Goal: Check status: Check status

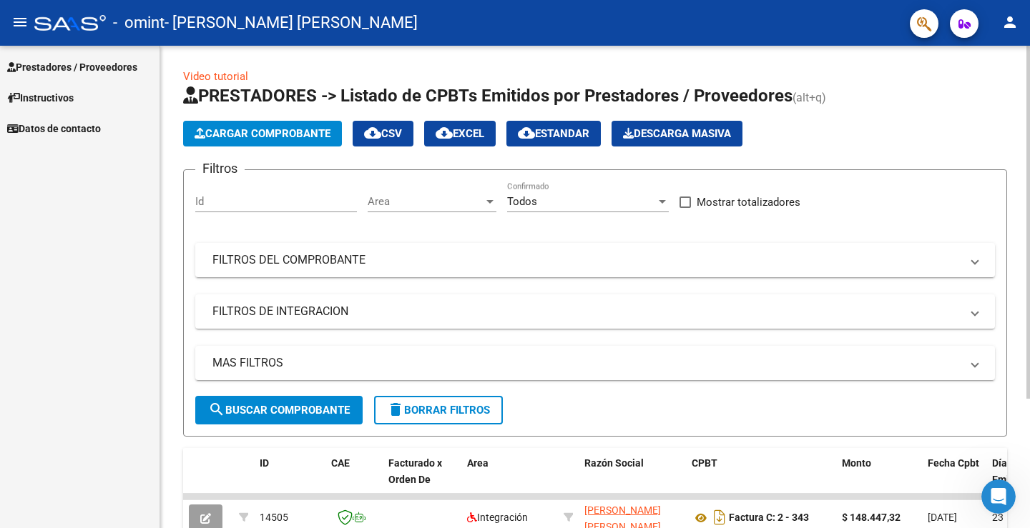
scroll to position [177, 0]
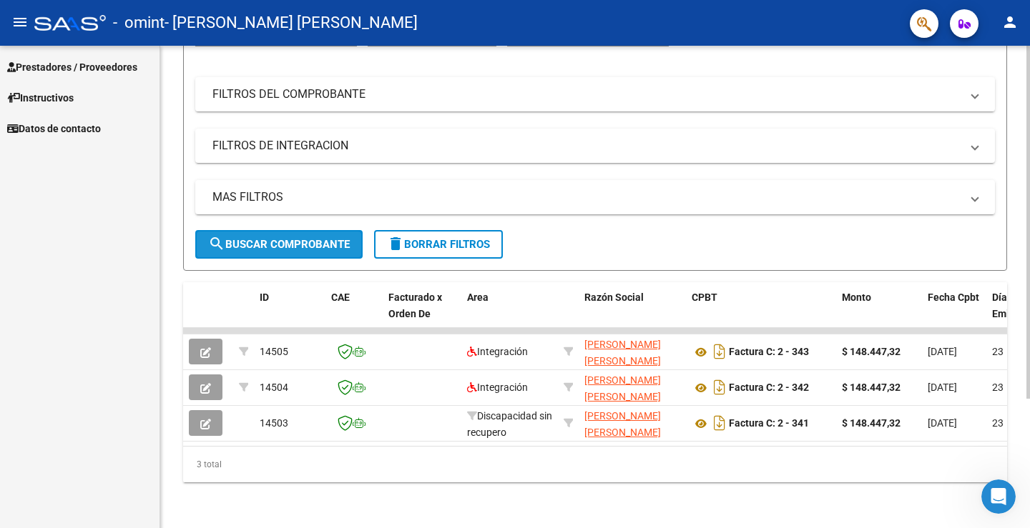
click at [282, 230] on button "search Buscar Comprobante" at bounding box center [278, 244] width 167 height 29
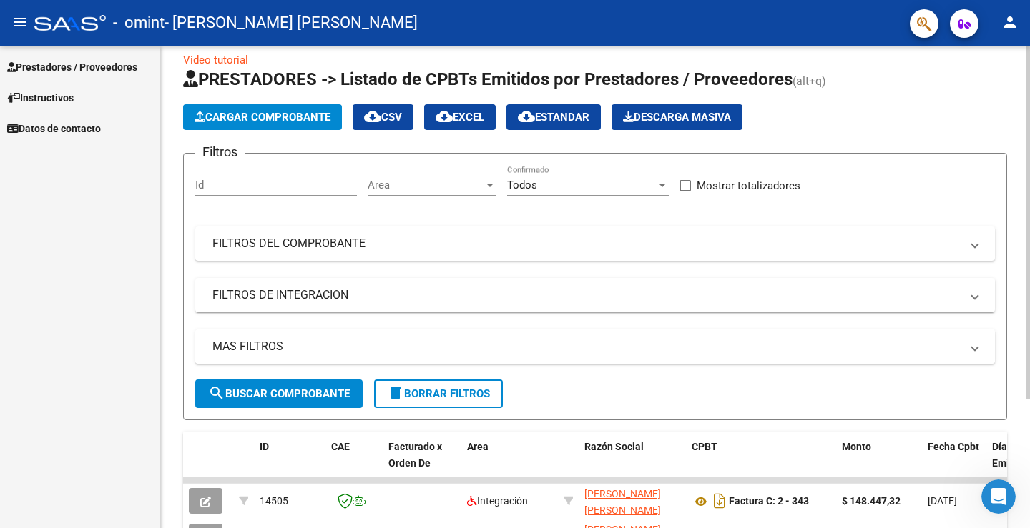
scroll to position [0, 0]
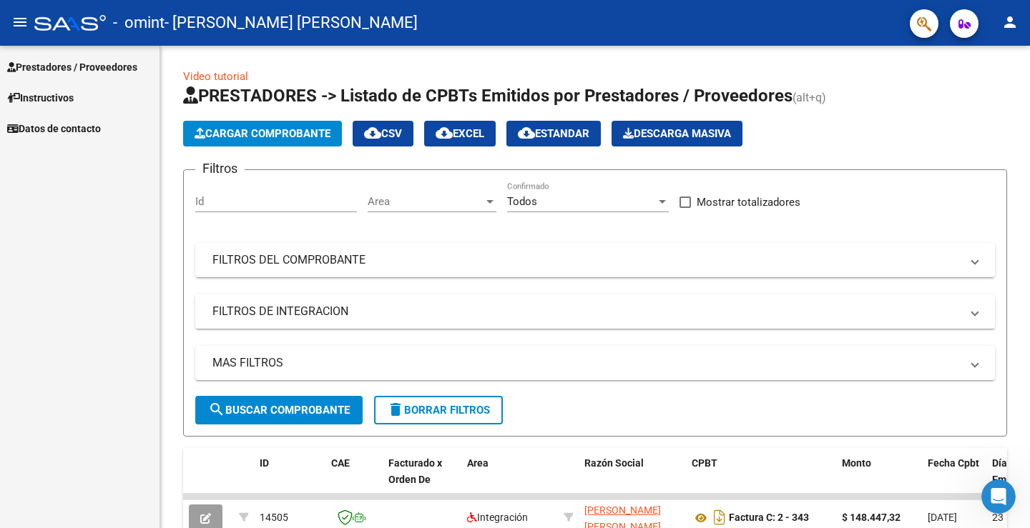
click at [90, 61] on span "Prestadores / Proveedores" at bounding box center [72, 67] width 130 height 16
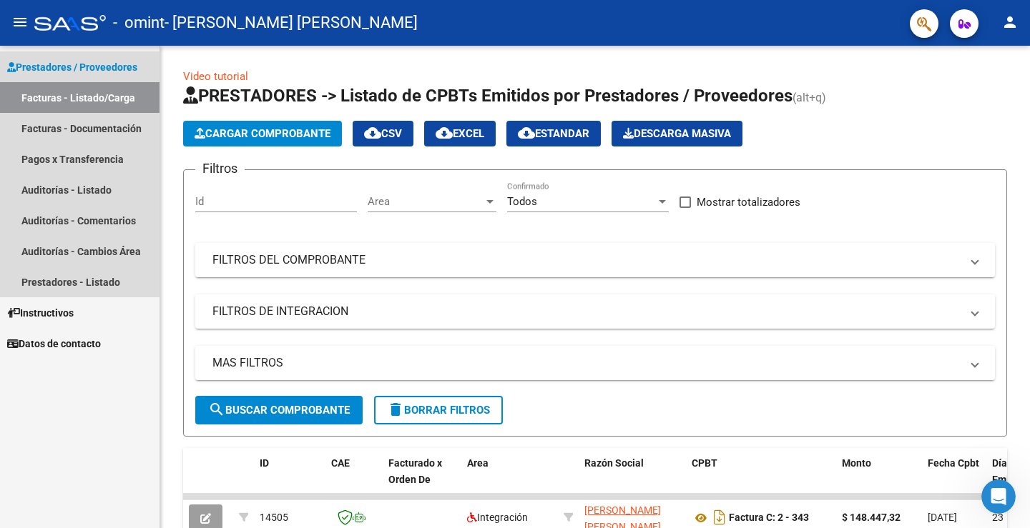
click at [94, 101] on link "Facturas - Listado/Carga" at bounding box center [79, 97] width 159 height 31
click at [94, 132] on link "Facturas - Documentación" at bounding box center [79, 128] width 159 height 31
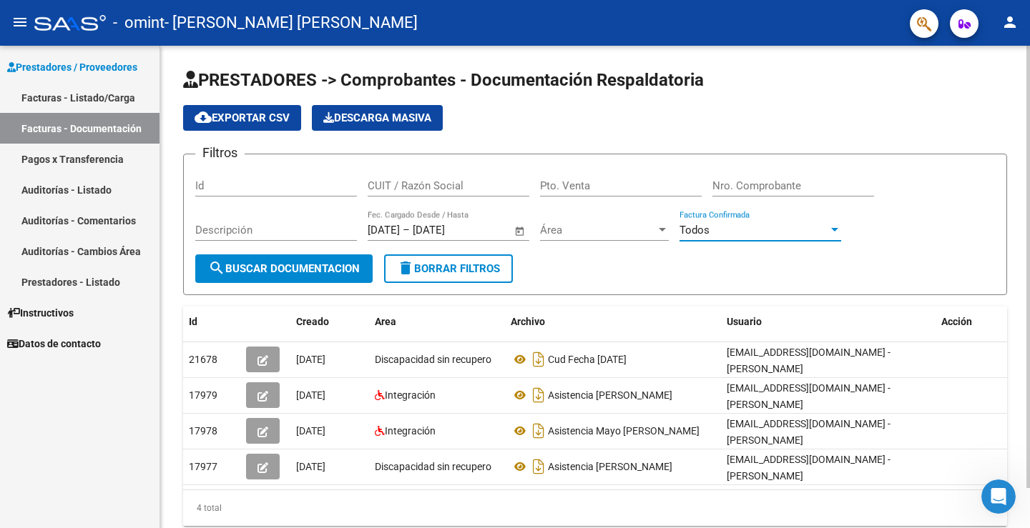
click at [832, 229] on div at bounding box center [834, 230] width 7 height 4
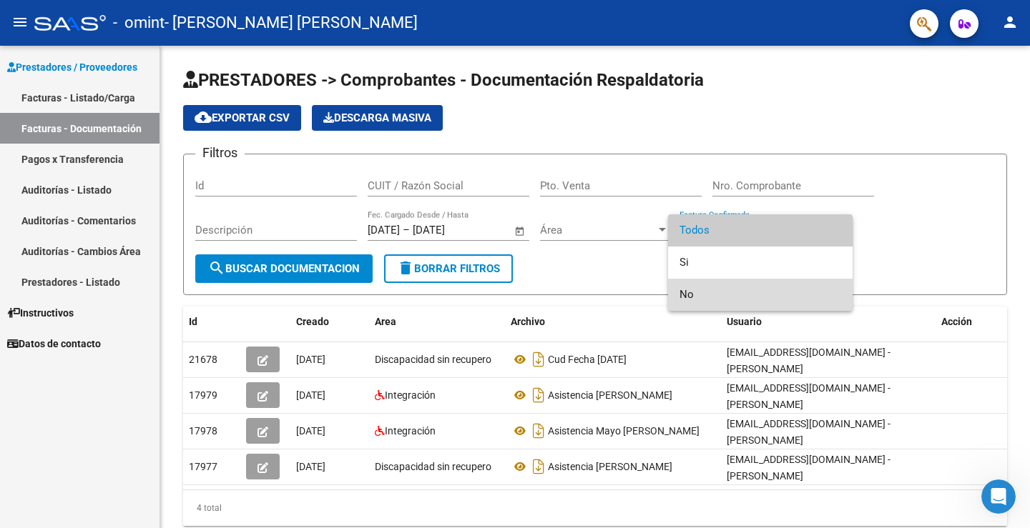
click at [699, 292] on span "No" at bounding box center [760, 295] width 162 height 32
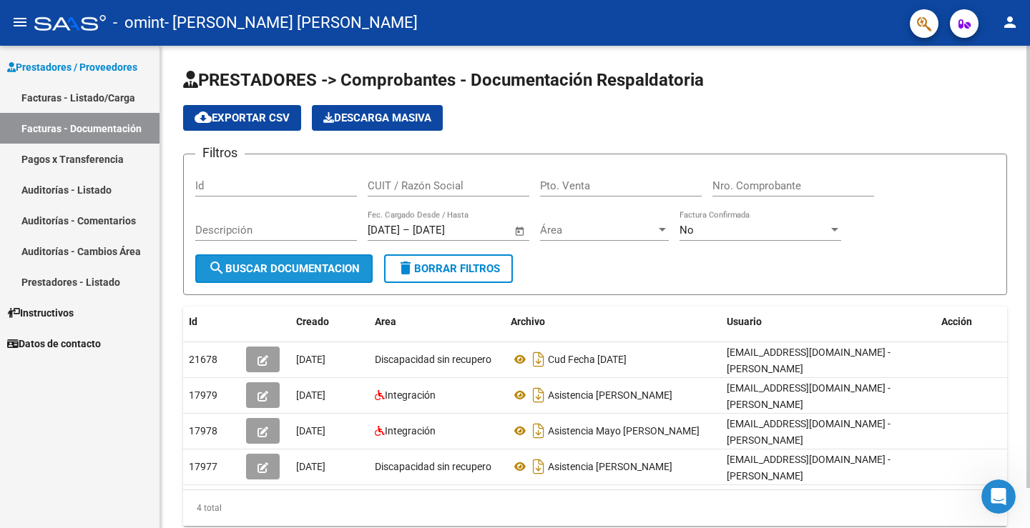
click at [342, 265] on span "search Buscar Documentacion" at bounding box center [284, 268] width 152 height 13
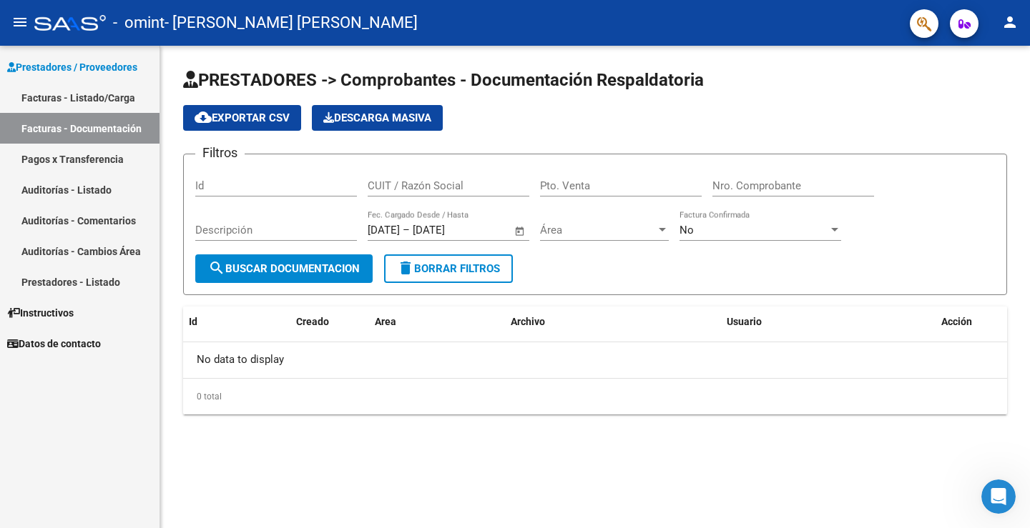
click at [830, 229] on div at bounding box center [834, 230] width 13 height 11
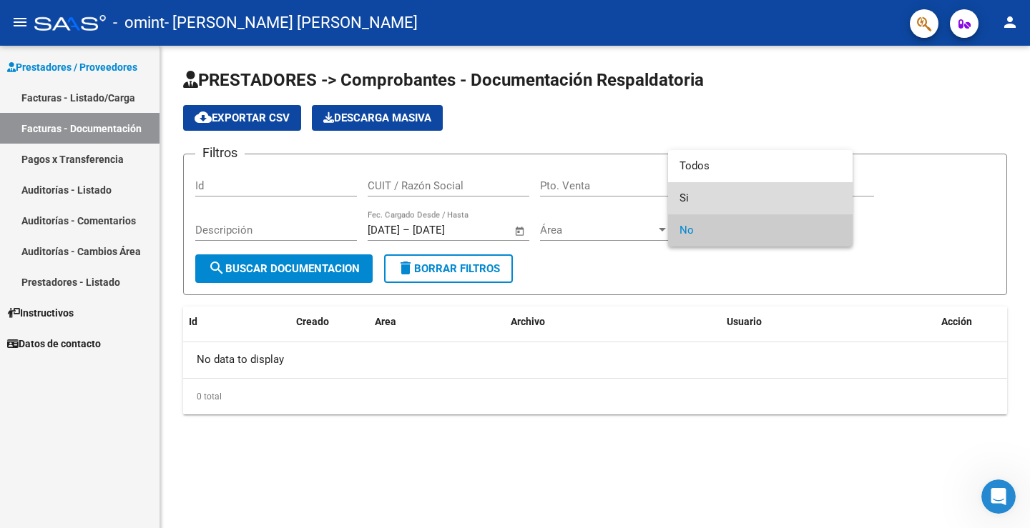
click at [679, 197] on span "Si" at bounding box center [760, 198] width 162 height 32
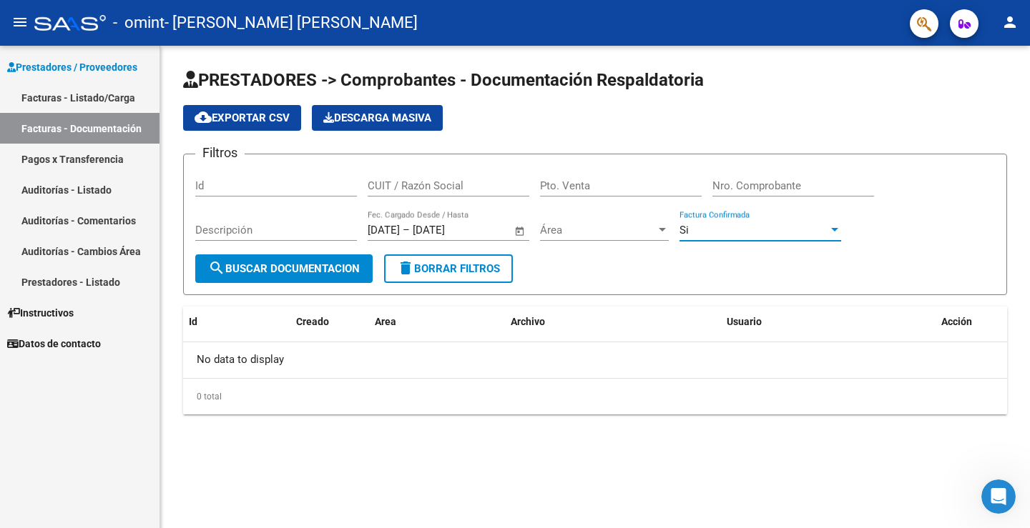
click at [735, 187] on input "Nro. Comprobante" at bounding box center [793, 185] width 162 height 13
type input "0"
type input "00000346"
click at [304, 266] on span "search Buscar Documentacion" at bounding box center [284, 268] width 152 height 13
